Goal: Information Seeking & Learning: Check status

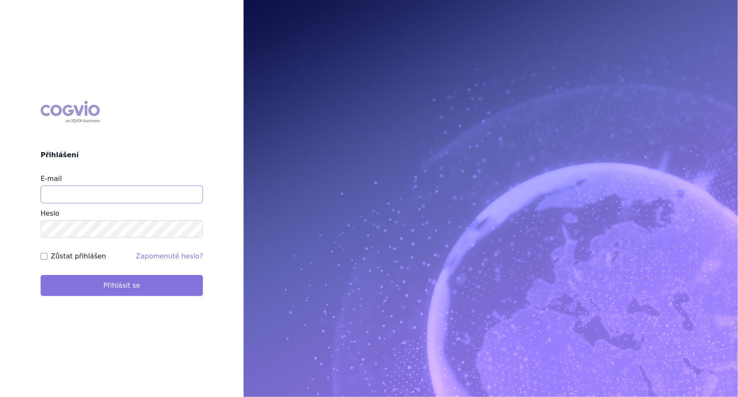
type input "alena.harantova@glenmarkpharma.com"
click at [148, 226] on button "Přihlásit se" at bounding box center [122, 285] width 163 height 21
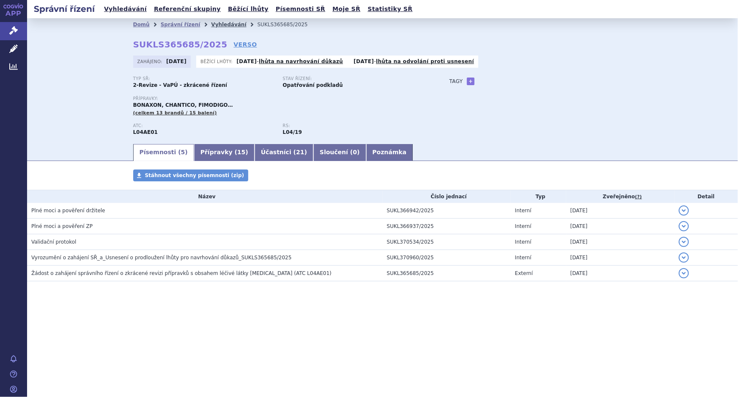
click at [218, 23] on link "Vyhledávání" at bounding box center [228, 25] width 35 height 6
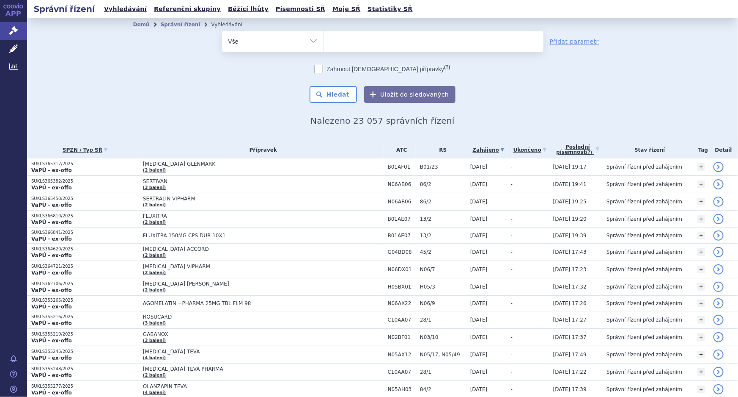
type input "SUKLS295564/2025"
select select "SUKLS295564/2025"
click at [337, 90] on button "Hledat" at bounding box center [334, 94] width 48 height 17
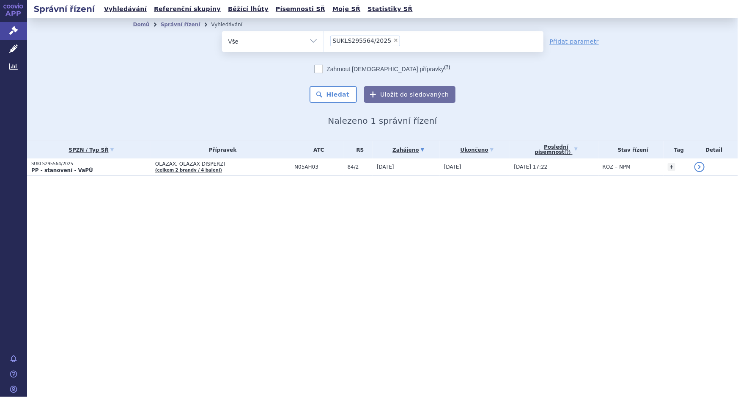
click at [394, 38] on span "×" at bounding box center [396, 40] width 5 height 5
click at [324, 38] on select "SUKLS295564/2025" at bounding box center [324, 40] width 0 height 21
select select
type input "SUKLS295607/2025"
select select "SUKLS295607/2025"
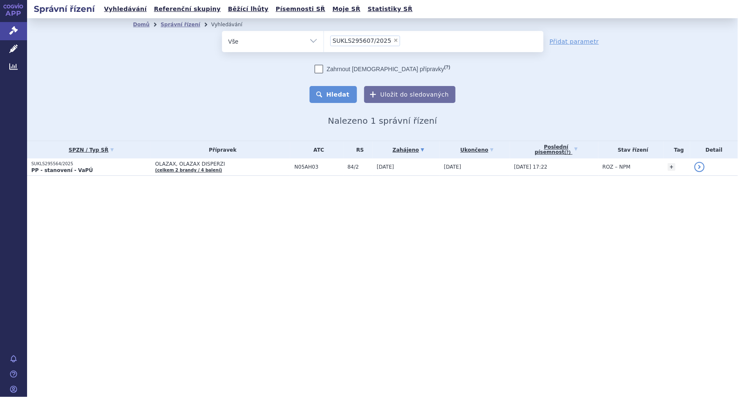
click at [335, 96] on button "Hledat" at bounding box center [334, 94] width 48 height 17
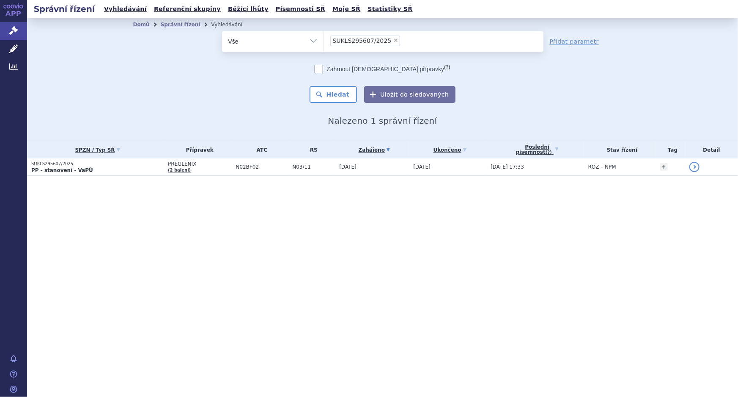
click at [394, 38] on span "×" at bounding box center [396, 40] width 5 height 5
click at [324, 38] on select "SUKLS295607/2025" at bounding box center [324, 40] width 0 height 21
select select
type input "SUKLS295650/2025"
select select "SUKLS295650/2025"
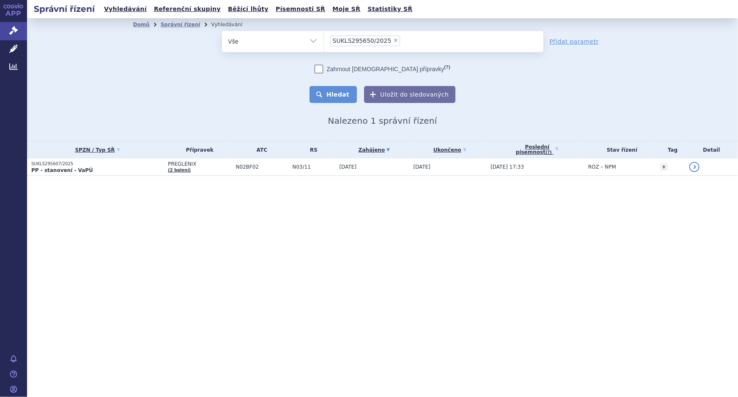
click at [339, 91] on button "Hledat" at bounding box center [334, 94] width 48 height 17
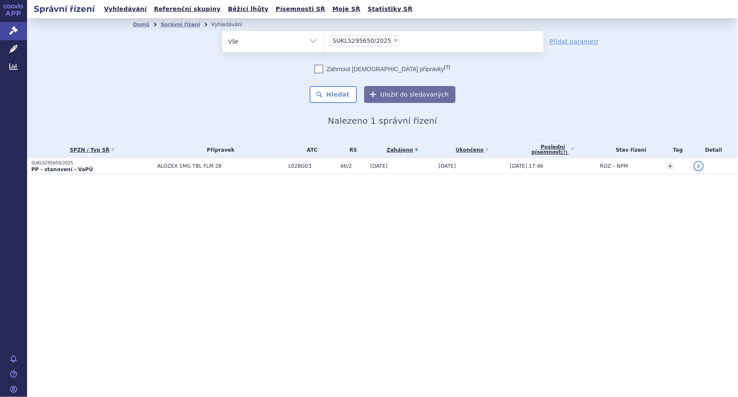
click at [394, 39] on span "×" at bounding box center [396, 40] width 5 height 5
click at [324, 39] on select "SUKLS295650/2025" at bounding box center [324, 40] width 0 height 21
select select
type input "SUKLS209357/2025"
select select "SUKLS209357/2025"
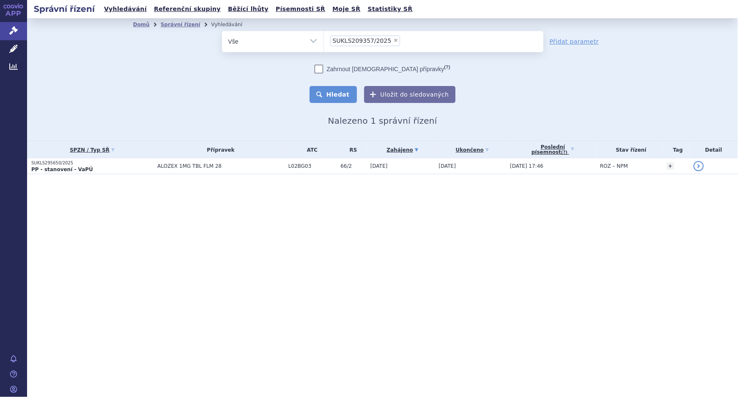
click at [337, 95] on button "Hledat" at bounding box center [334, 94] width 48 height 17
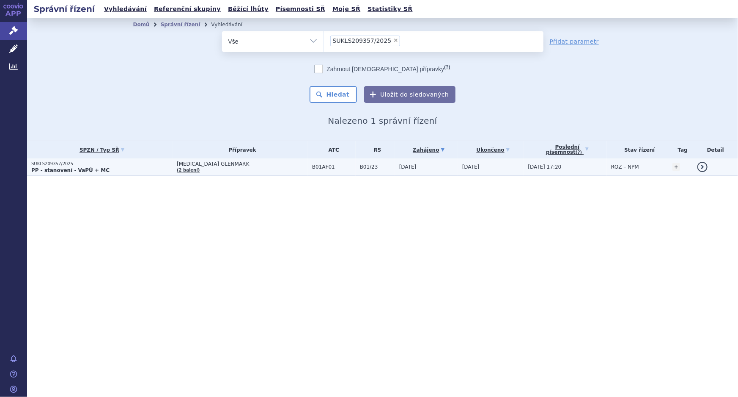
click at [463, 164] on span "17.07.2025" at bounding box center [471, 167] width 17 height 6
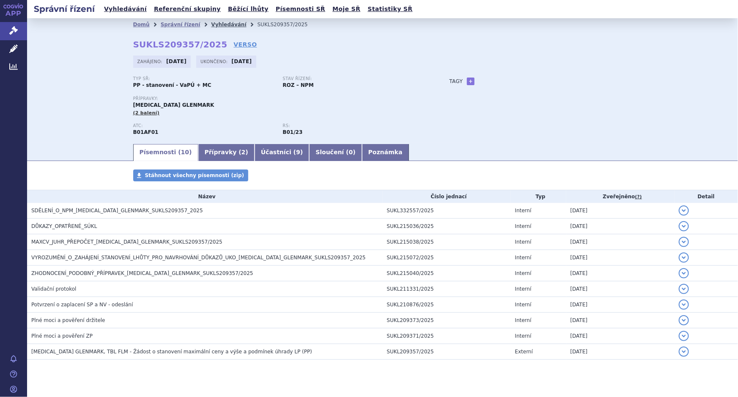
click at [218, 25] on link "Vyhledávání" at bounding box center [228, 25] width 35 height 6
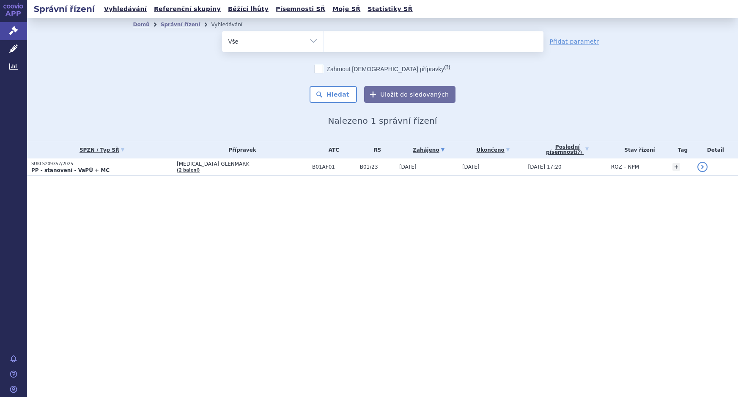
select select
type input "SUKLS339538/2025"
select select "SUKLS339538/2025"
click at [342, 95] on button "Hledat" at bounding box center [334, 94] width 48 height 17
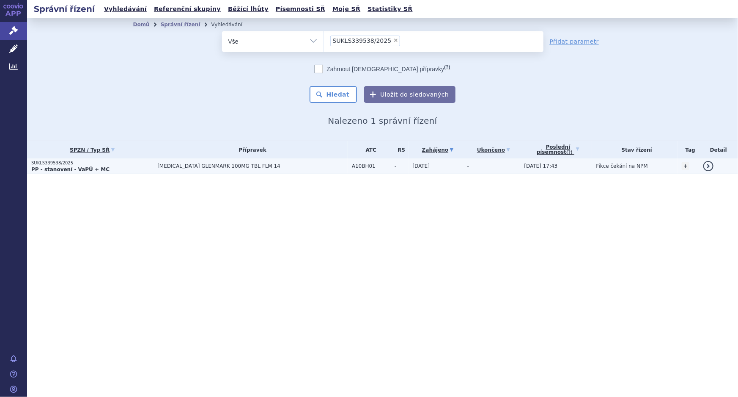
click at [348, 164] on td "A10BH01" at bounding box center [369, 166] width 43 height 16
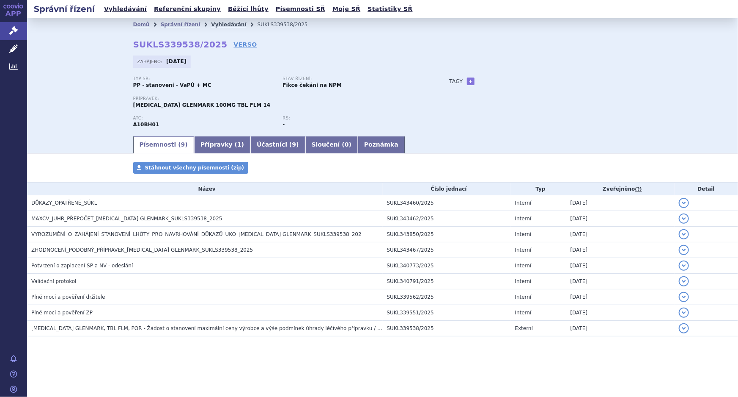
click at [211, 24] on link "Vyhledávání" at bounding box center [228, 25] width 35 height 6
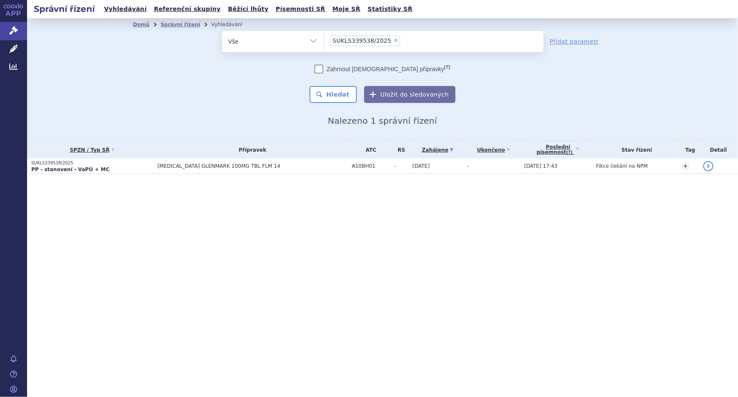
click at [387, 37] on li "× SUKLS339538/2025" at bounding box center [366, 41] width 70 height 11
click at [324, 37] on select "SUKLS339538/2025" at bounding box center [324, 40] width 0 height 21
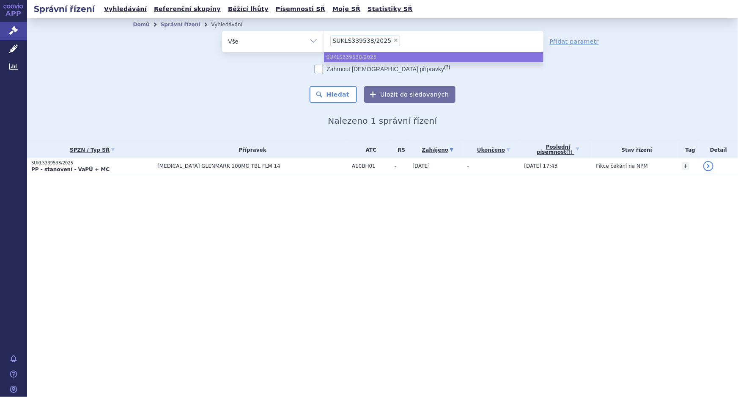
click at [394, 40] on span "×" at bounding box center [396, 40] width 5 height 5
click at [324, 40] on select "SUKLS339538/2025" at bounding box center [324, 40] width 0 height 21
select select
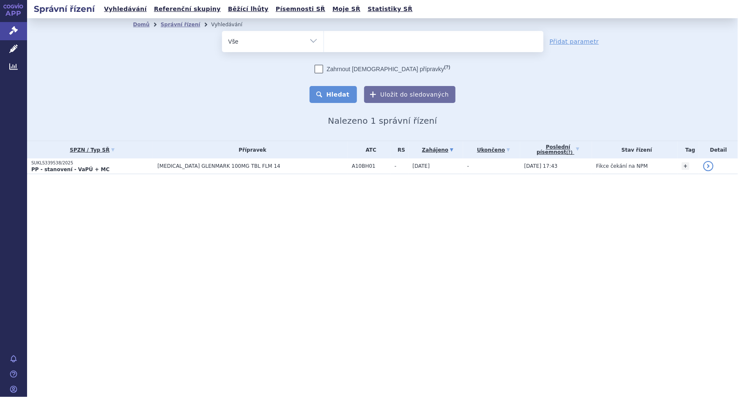
type input "SUKLS339672/2025"
select select "SUKLS339672/2025"
click at [338, 93] on button "Hledat" at bounding box center [334, 94] width 48 height 17
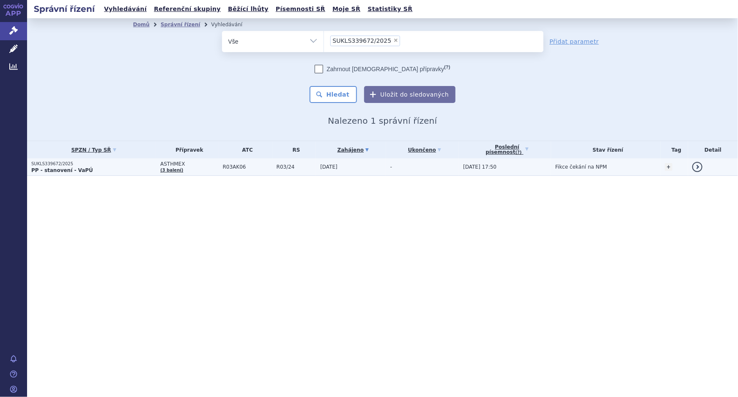
click at [322, 165] on span "[DATE]" at bounding box center [328, 167] width 17 height 6
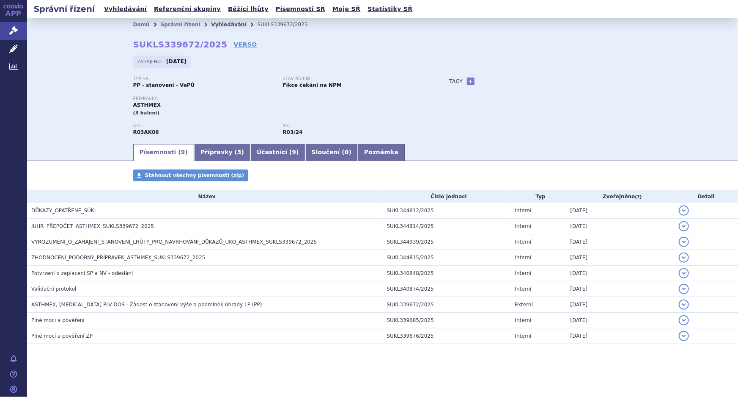
click at [212, 23] on link "Vyhledávání" at bounding box center [228, 25] width 35 height 6
